Goal: Task Accomplishment & Management: Use online tool/utility

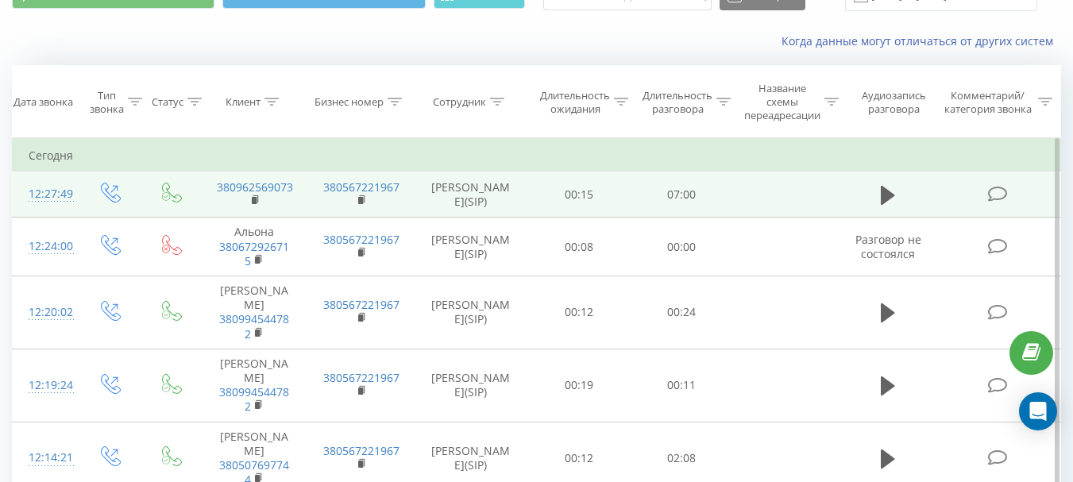
scroll to position [159, 0]
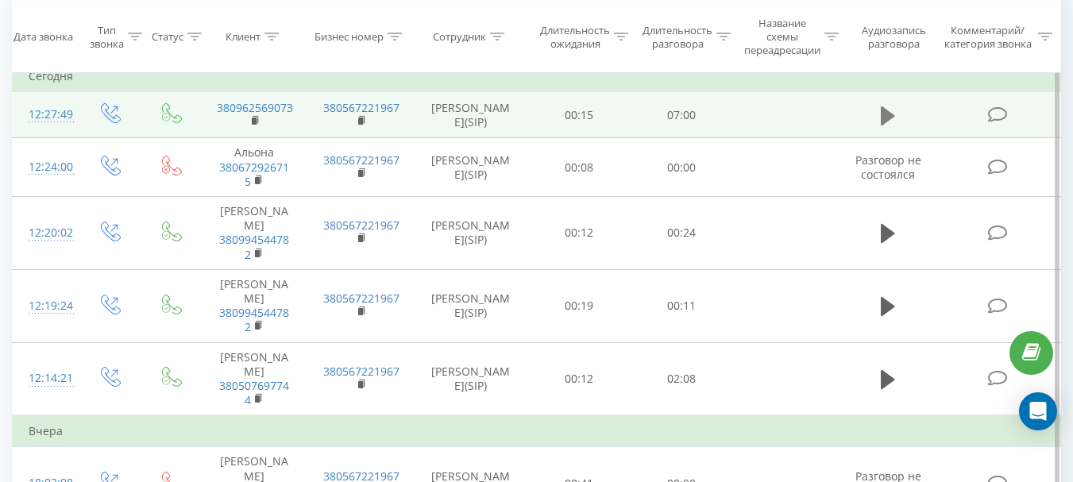
click at [893, 115] on icon at bounding box center [888, 115] width 14 height 19
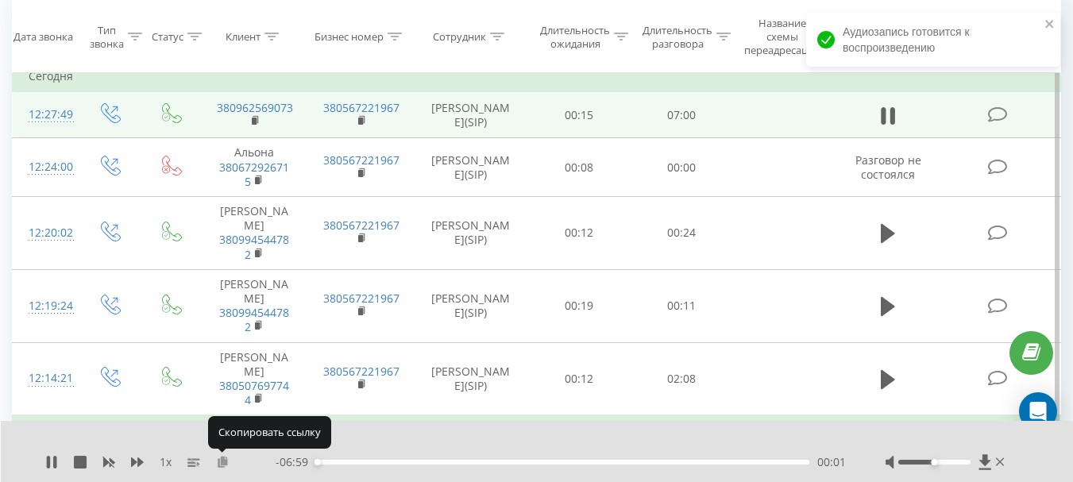
click at [223, 458] on icon at bounding box center [223, 461] width 14 height 11
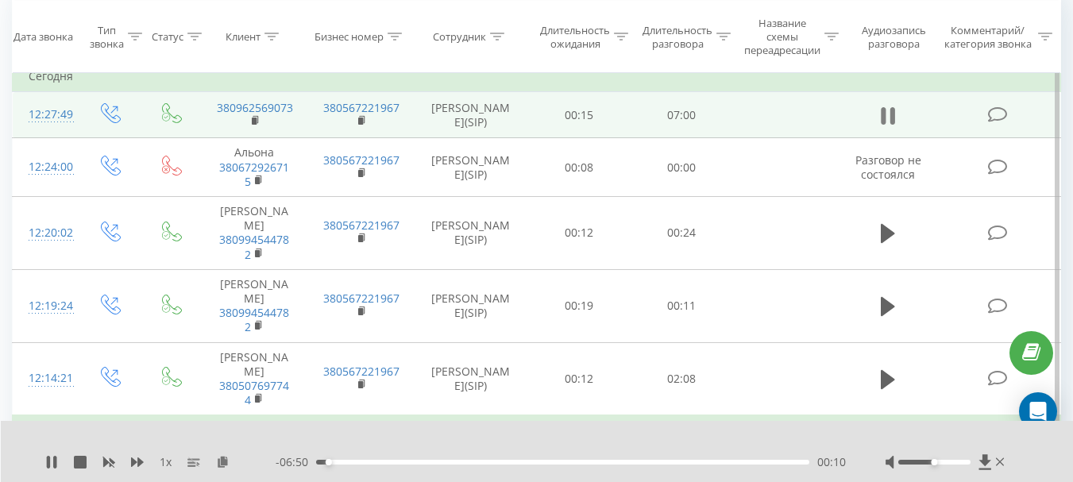
click at [893, 109] on icon at bounding box center [892, 115] width 5 height 17
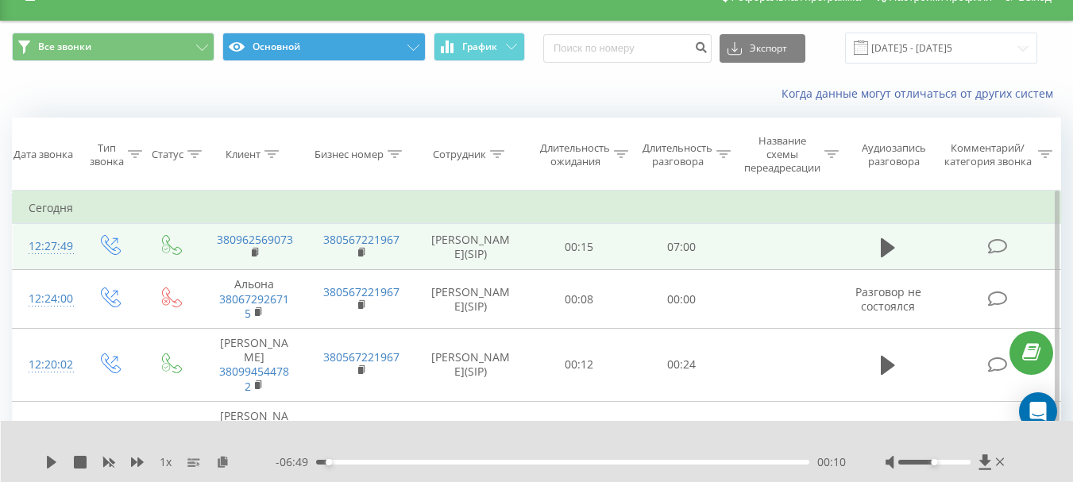
scroll to position [0, 0]
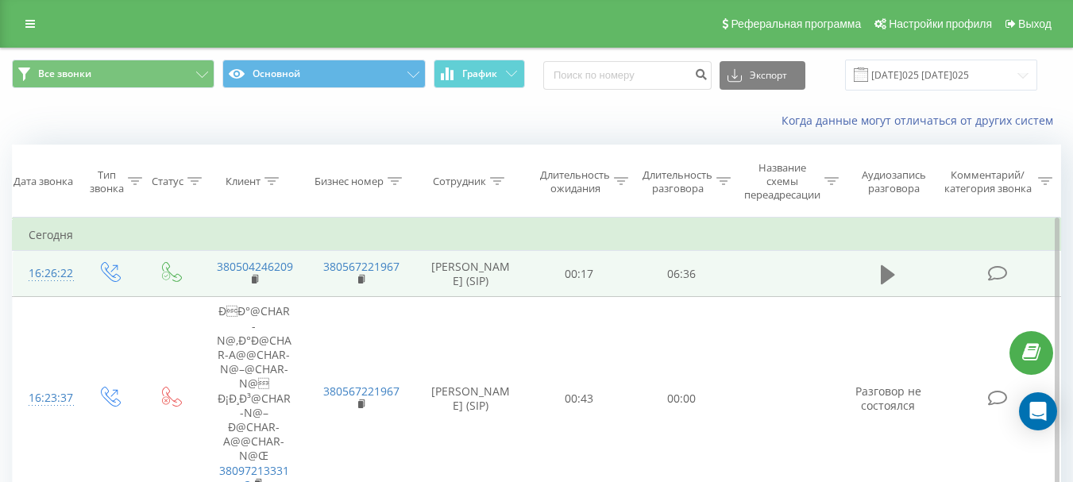
click at [889, 283] on icon at bounding box center [888, 275] width 14 height 22
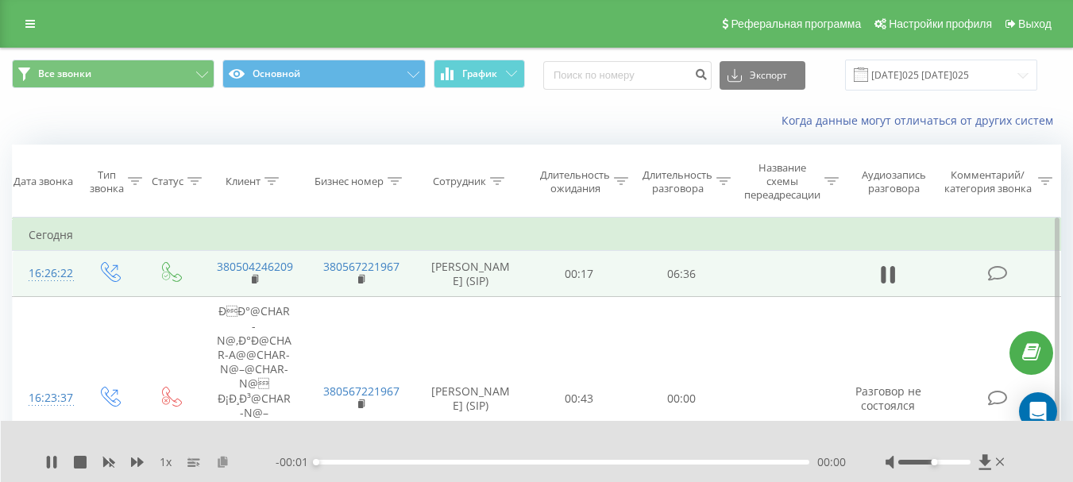
click at [218, 465] on icon at bounding box center [223, 461] width 14 height 11
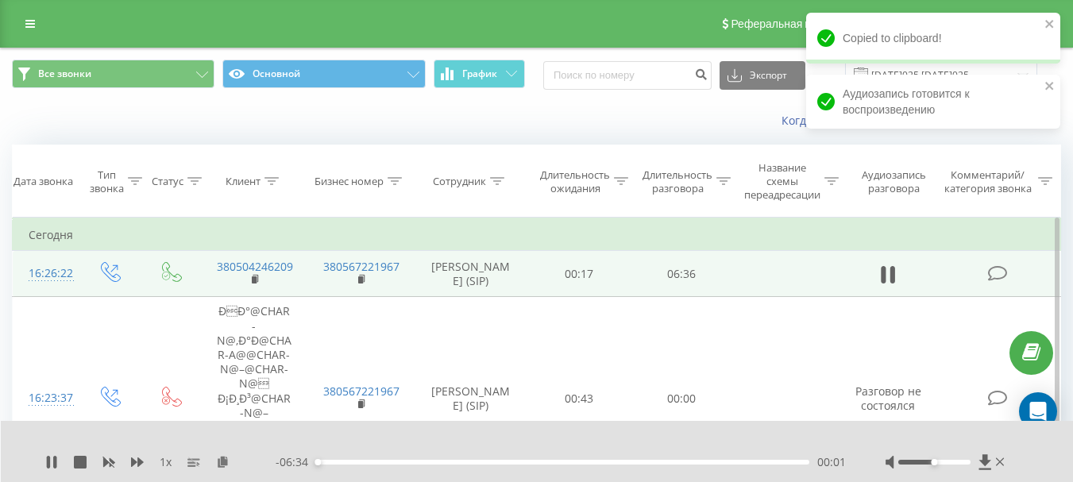
click at [886, 261] on td at bounding box center [888, 274] width 98 height 46
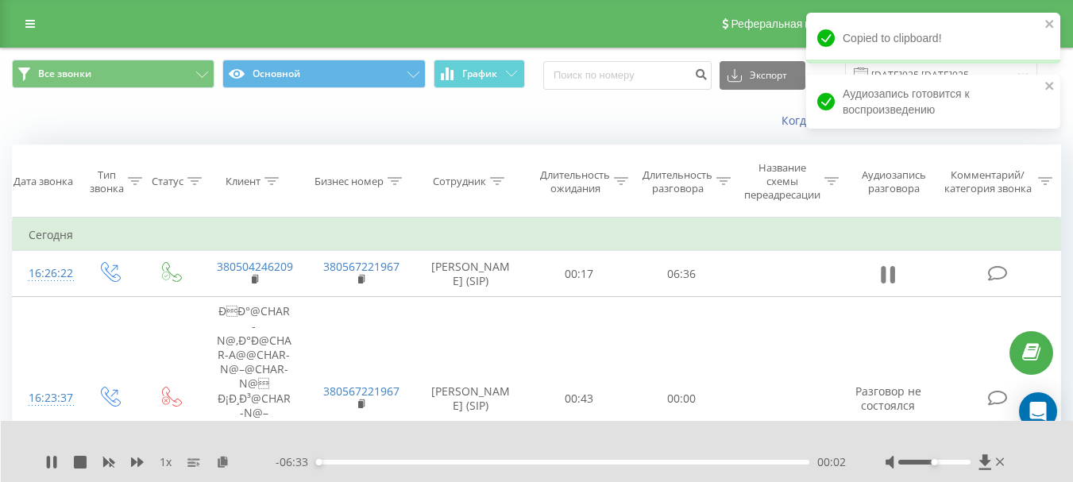
click at [886, 271] on icon at bounding box center [888, 275] width 14 height 22
